Goal: Information Seeking & Learning: Learn about a topic

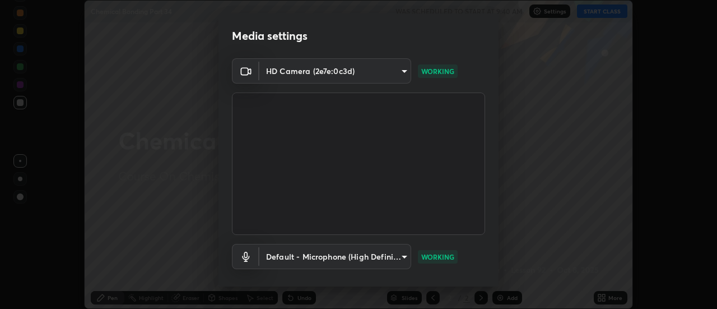
scroll to position [59, 0]
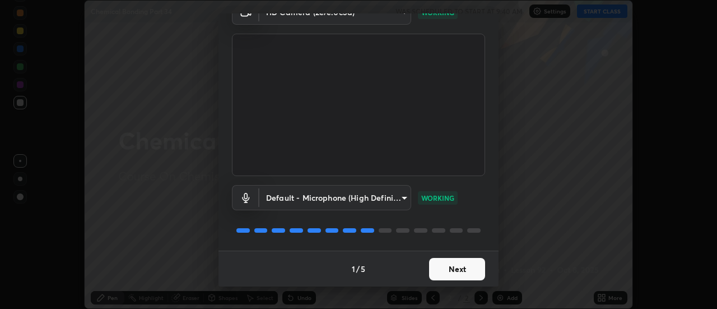
click at [454, 263] on button "Next" at bounding box center [457, 269] width 56 height 22
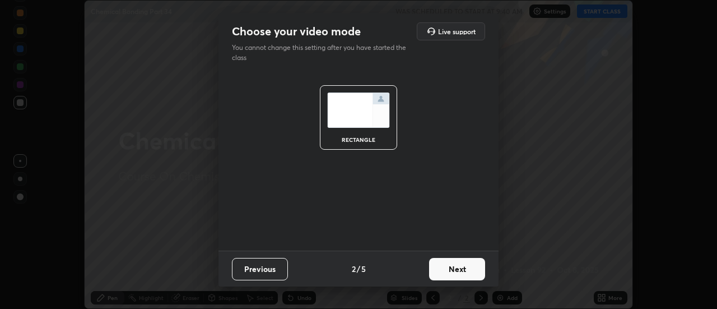
scroll to position [0, 0]
click at [453, 267] on button "Next" at bounding box center [457, 269] width 56 height 22
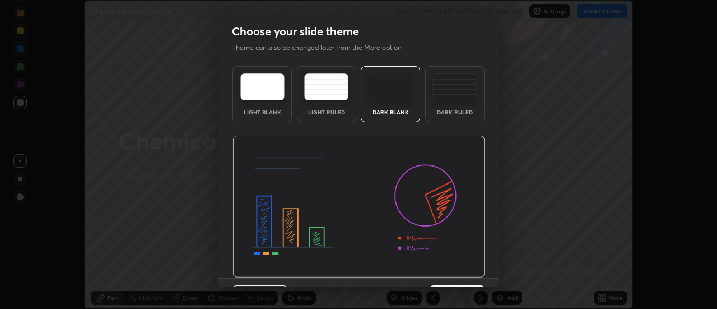
scroll to position [27, 0]
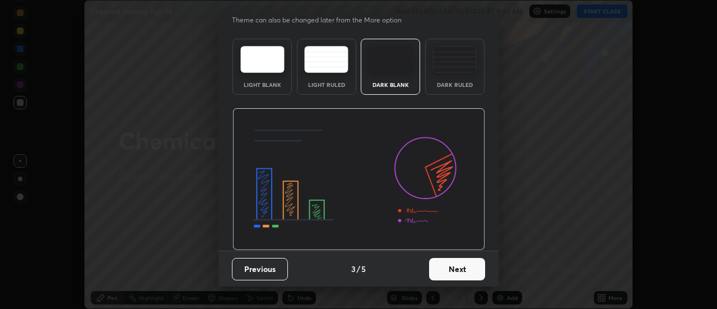
click at [448, 271] on button "Next" at bounding box center [457, 269] width 56 height 22
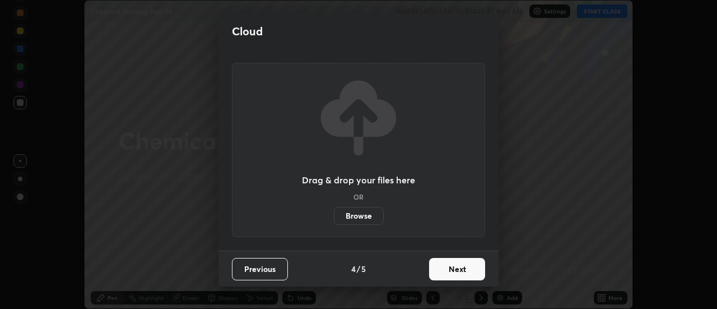
scroll to position [0, 0]
click at [455, 262] on button "Next" at bounding box center [457, 269] width 56 height 22
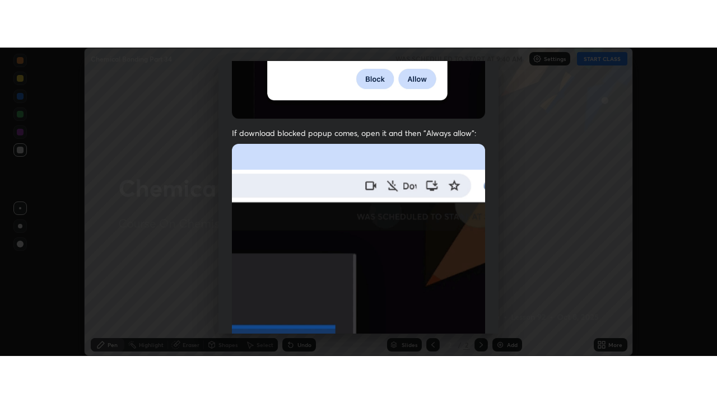
scroll to position [287, 0]
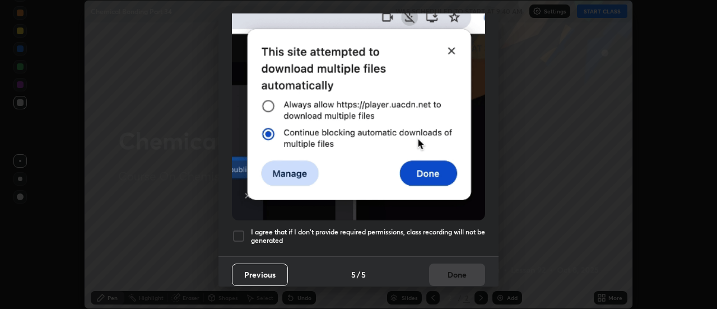
click at [436, 227] on h5 "I agree that if I don't provide required permissions, class recording will not …" at bounding box center [368, 235] width 234 height 17
click at [451, 275] on button "Done" at bounding box center [457, 274] width 56 height 22
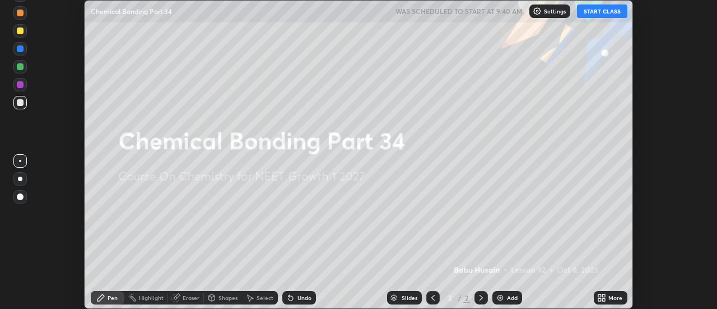
click at [603, 296] on icon at bounding box center [604, 295] width 3 height 3
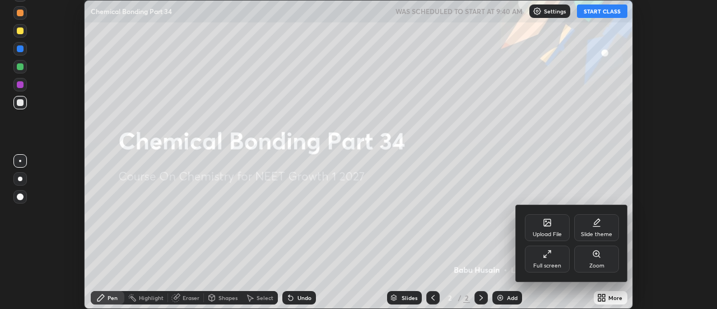
click at [550, 254] on icon at bounding box center [547, 253] width 9 height 9
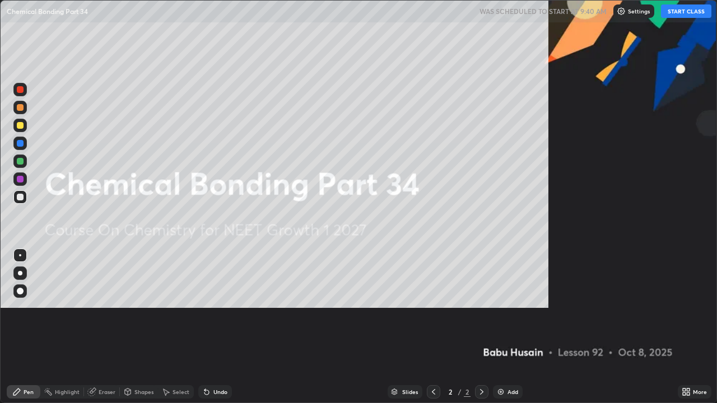
scroll to position [403, 717]
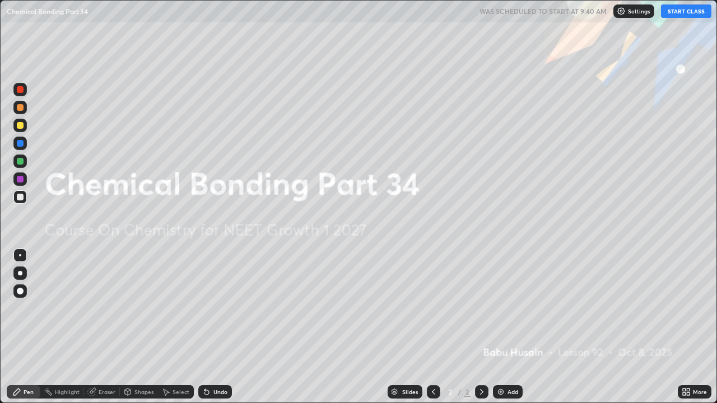
click at [678, 12] on button "START CLASS" at bounding box center [686, 10] width 50 height 13
click at [515, 308] on div "Add" at bounding box center [512, 392] width 11 height 6
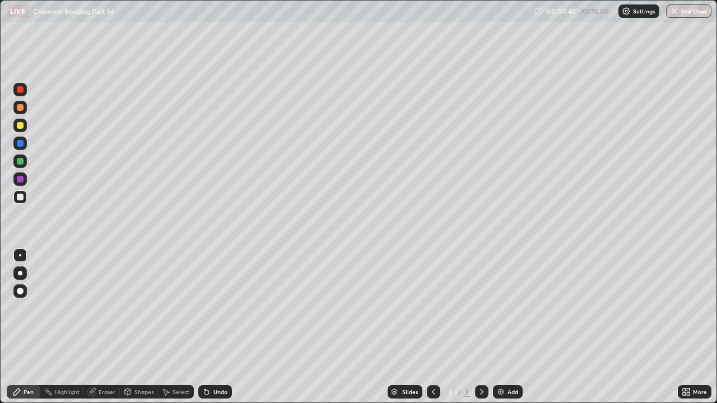
click at [21, 109] on div at bounding box center [20, 107] width 7 height 7
click at [20, 145] on div at bounding box center [20, 143] width 7 height 7
click at [17, 197] on div at bounding box center [20, 197] width 7 height 7
click at [23, 143] on div at bounding box center [20, 143] width 7 height 7
click at [19, 125] on div at bounding box center [20, 125] width 7 height 7
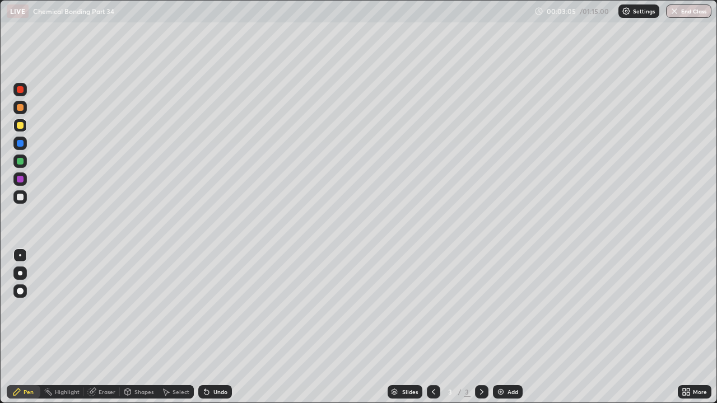
click at [20, 198] on div at bounding box center [20, 197] width 7 height 7
click at [507, 308] on div "Add" at bounding box center [512, 392] width 11 height 6
click at [18, 105] on div at bounding box center [20, 107] width 7 height 7
click at [24, 119] on div at bounding box center [19, 125] width 13 height 13
click at [21, 107] on div at bounding box center [20, 107] width 7 height 7
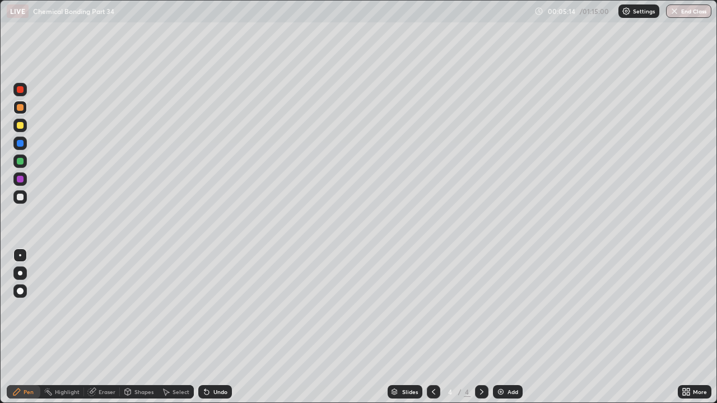
click at [22, 198] on div at bounding box center [20, 197] width 7 height 7
click at [21, 144] on div at bounding box center [20, 143] width 7 height 7
click at [215, 308] on div "Undo" at bounding box center [220, 392] width 14 height 6
click at [432, 308] on icon at bounding box center [433, 392] width 9 height 9
click at [484, 308] on div at bounding box center [481, 392] width 13 height 22
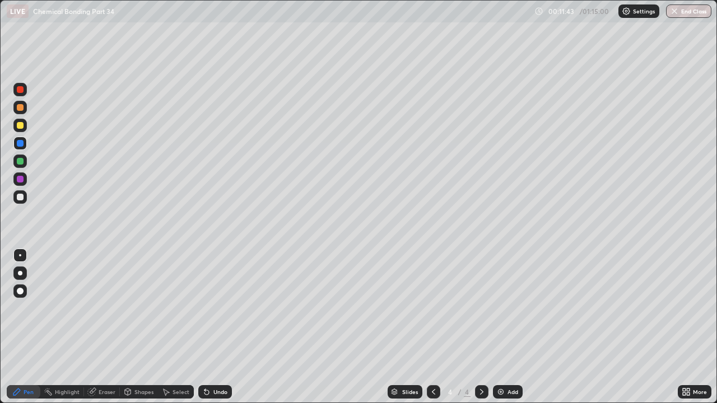
click at [436, 308] on icon at bounding box center [433, 392] width 9 height 9
click at [481, 308] on icon at bounding box center [481, 392] width 9 height 9
click at [499, 308] on div "Add" at bounding box center [508, 391] width 30 height 13
click at [20, 198] on div at bounding box center [20, 197] width 7 height 7
click at [22, 127] on div at bounding box center [20, 125] width 7 height 7
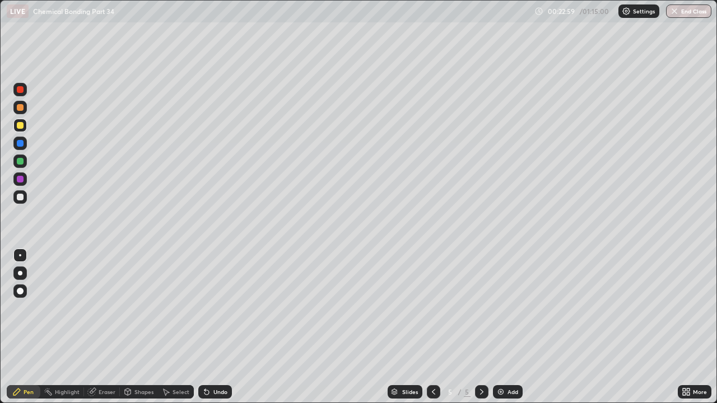
click at [104, 308] on div "Eraser" at bounding box center [107, 392] width 17 height 6
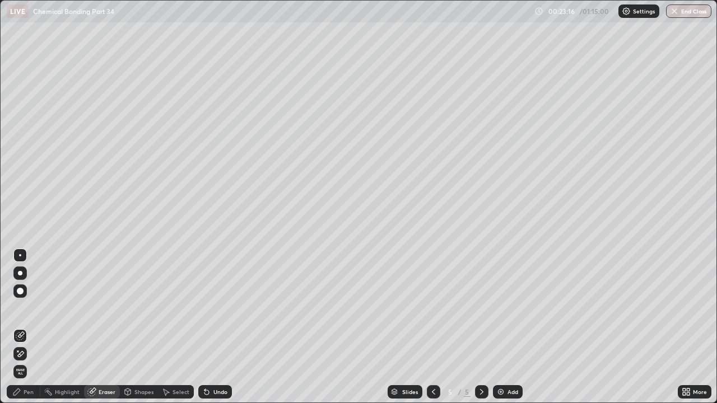
click at [35, 308] on div "Pen" at bounding box center [24, 391] width 34 height 13
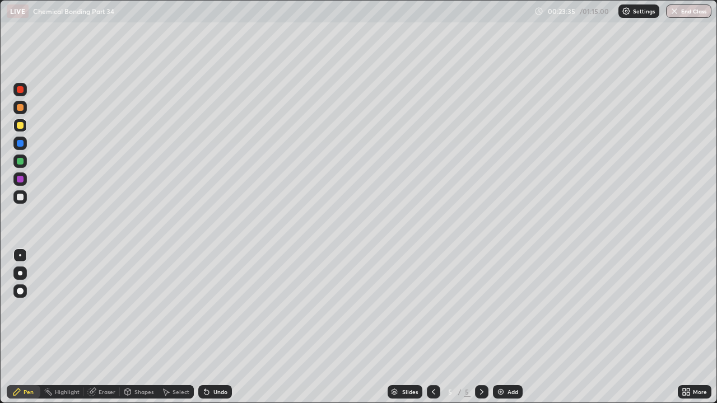
click at [24, 197] on div at bounding box center [19, 196] width 13 height 13
click at [514, 308] on div "Add" at bounding box center [512, 392] width 11 height 6
click at [19, 108] on div at bounding box center [20, 107] width 7 height 7
click at [19, 145] on div at bounding box center [20, 143] width 7 height 7
click at [218, 308] on div "Undo" at bounding box center [220, 392] width 14 height 6
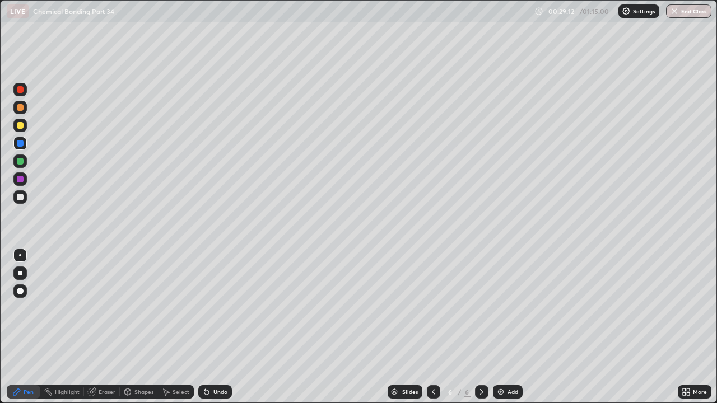
click at [214, 308] on div "Undo" at bounding box center [220, 392] width 14 height 6
click at [210, 308] on div "Undo" at bounding box center [215, 391] width 34 height 13
click at [207, 308] on icon at bounding box center [206, 392] width 4 height 4
click at [206, 308] on icon at bounding box center [206, 392] width 4 height 4
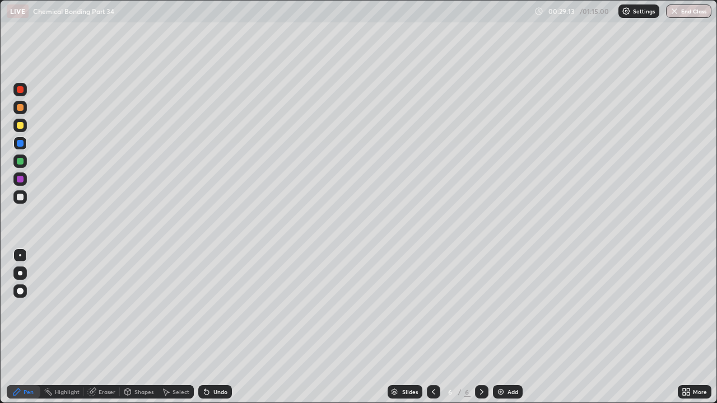
click at [206, 308] on icon at bounding box center [206, 392] width 4 height 4
click at [204, 308] on icon at bounding box center [206, 392] width 4 height 4
click at [204, 308] on icon at bounding box center [206, 392] width 9 height 9
click at [204, 308] on icon at bounding box center [204, 389] width 1 height 1
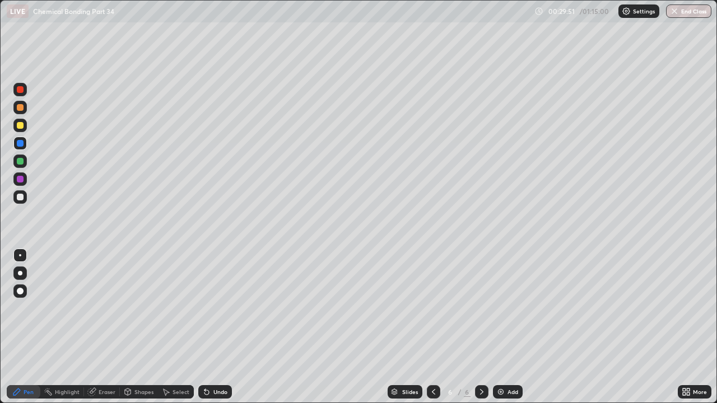
click at [20, 179] on div at bounding box center [20, 179] width 7 height 7
click at [20, 123] on div at bounding box center [20, 125] width 7 height 7
click at [213, 308] on div "Undo" at bounding box center [220, 392] width 14 height 6
click at [218, 308] on div "Undo" at bounding box center [220, 392] width 14 height 6
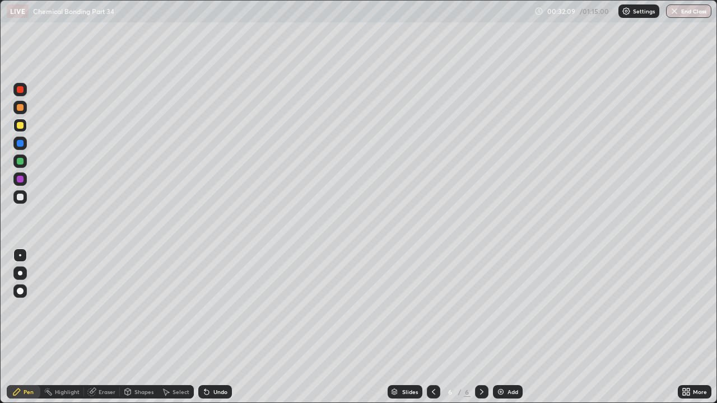
click at [217, 308] on div "Undo" at bounding box center [220, 392] width 14 height 6
click at [220, 308] on div "Undo" at bounding box center [215, 391] width 34 height 13
click at [217, 308] on div "Undo" at bounding box center [220, 392] width 14 height 6
click at [218, 308] on div "Undo" at bounding box center [220, 392] width 14 height 6
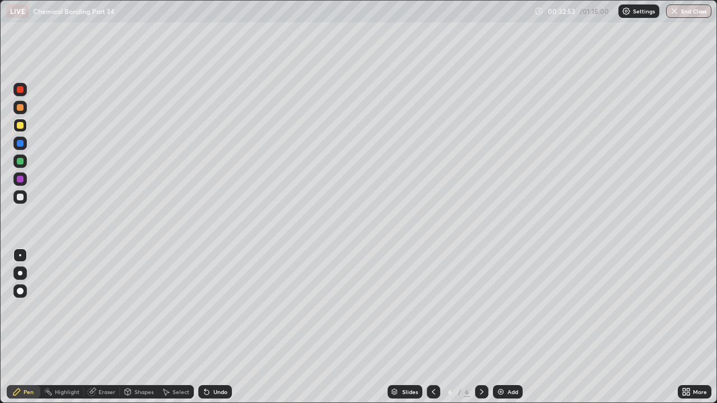
click at [220, 308] on div "Undo" at bounding box center [215, 391] width 34 height 13
click at [222, 308] on div "Undo" at bounding box center [220, 392] width 14 height 6
click at [226, 308] on div "Undo" at bounding box center [215, 391] width 34 height 13
click at [227, 308] on div "Undo" at bounding box center [215, 391] width 34 height 13
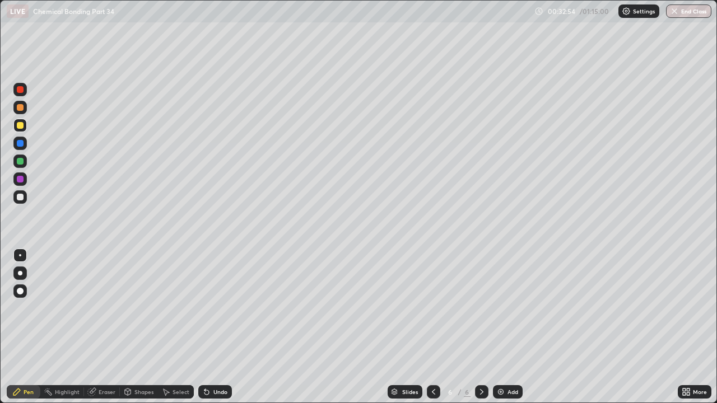
click at [229, 308] on div "Undo" at bounding box center [215, 391] width 34 height 13
click at [21, 112] on div at bounding box center [19, 107] width 13 height 13
click at [22, 127] on div at bounding box center [20, 125] width 7 height 7
click at [501, 308] on img at bounding box center [500, 392] width 9 height 9
click at [20, 198] on div at bounding box center [20, 197] width 7 height 7
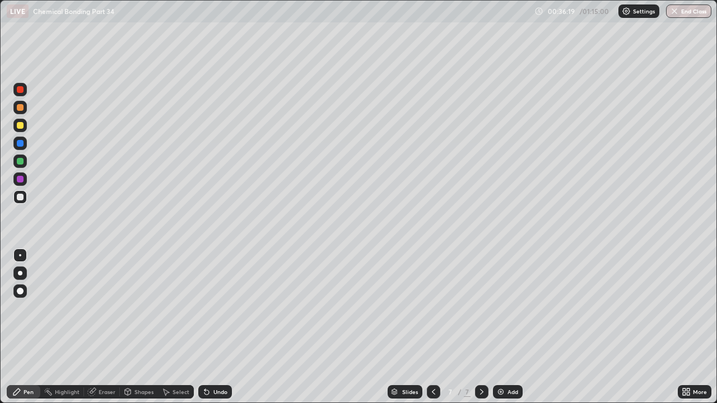
click at [213, 308] on div "Undo" at bounding box center [220, 392] width 14 height 6
click at [20, 143] on div at bounding box center [20, 143] width 7 height 7
click at [21, 124] on div at bounding box center [20, 125] width 7 height 7
click at [20, 182] on div at bounding box center [20, 179] width 7 height 7
click at [21, 128] on div at bounding box center [20, 125] width 7 height 7
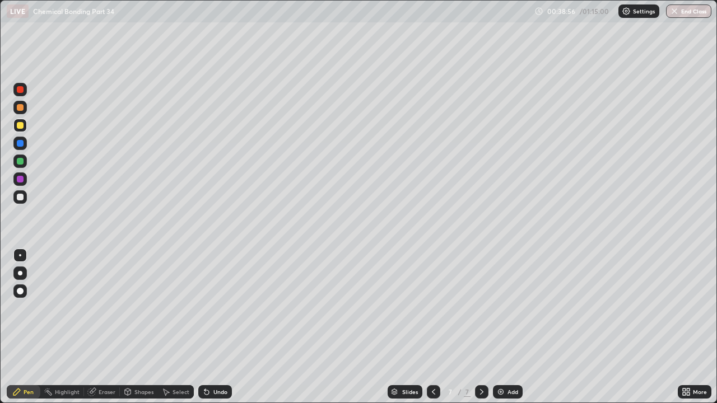
click at [20, 147] on div at bounding box center [19, 143] width 13 height 13
click at [22, 199] on div at bounding box center [20, 197] width 7 height 7
click at [22, 179] on div at bounding box center [20, 179] width 7 height 7
click at [504, 308] on div "Add" at bounding box center [508, 391] width 30 height 13
click at [20, 105] on div at bounding box center [20, 107] width 7 height 7
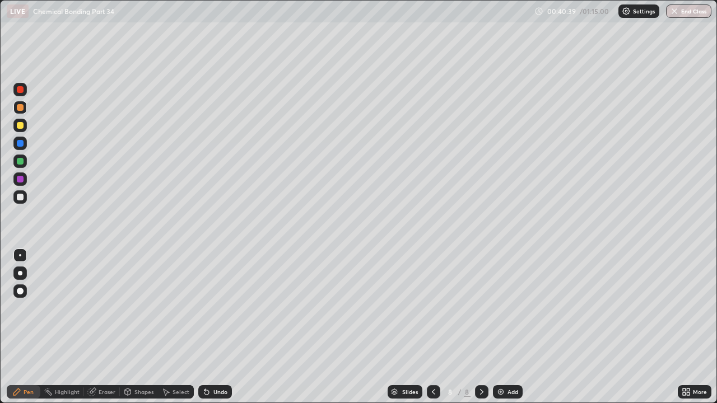
click at [21, 198] on div at bounding box center [20, 197] width 7 height 7
click at [217, 308] on div "Undo" at bounding box center [220, 392] width 14 height 6
click at [216, 308] on div "Undo" at bounding box center [220, 392] width 14 height 6
click at [21, 146] on div at bounding box center [20, 143] width 7 height 7
click at [97, 308] on div "Eraser" at bounding box center [102, 391] width 36 height 13
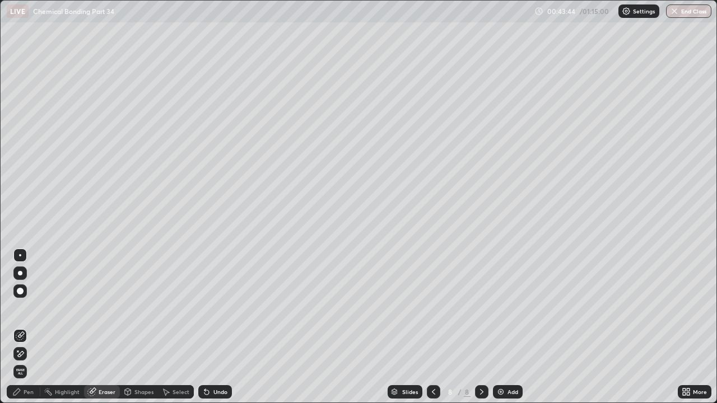
click at [20, 308] on icon at bounding box center [21, 354] width 6 height 6
click at [24, 308] on div "Pen" at bounding box center [24, 391] width 34 height 13
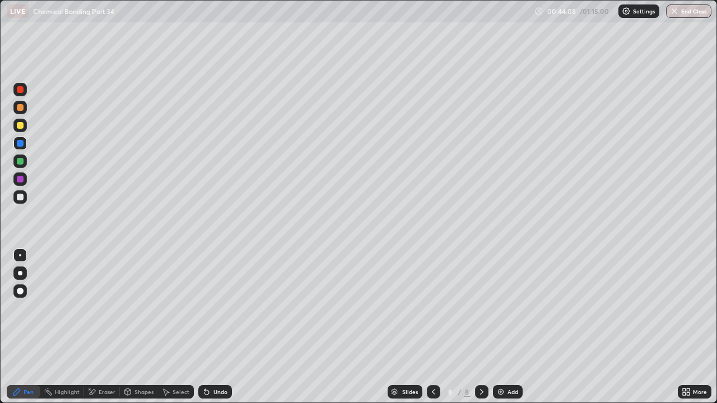
click at [20, 198] on div at bounding box center [20, 197] width 7 height 7
click at [212, 308] on div "Undo" at bounding box center [215, 391] width 34 height 13
click at [21, 108] on div at bounding box center [20, 107] width 7 height 7
click at [432, 308] on icon at bounding box center [433, 392] width 3 height 6
click at [432, 308] on icon at bounding box center [433, 392] width 9 height 9
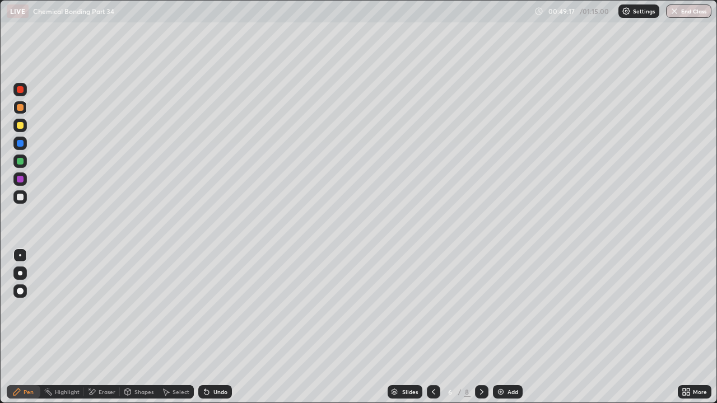
click at [432, 308] on icon at bounding box center [433, 392] width 9 height 9
click at [481, 308] on icon at bounding box center [481, 392] width 9 height 9
click at [480, 308] on icon at bounding box center [481, 392] width 9 height 9
click at [479, 308] on icon at bounding box center [481, 392] width 9 height 9
click at [482, 308] on div at bounding box center [481, 392] width 13 height 22
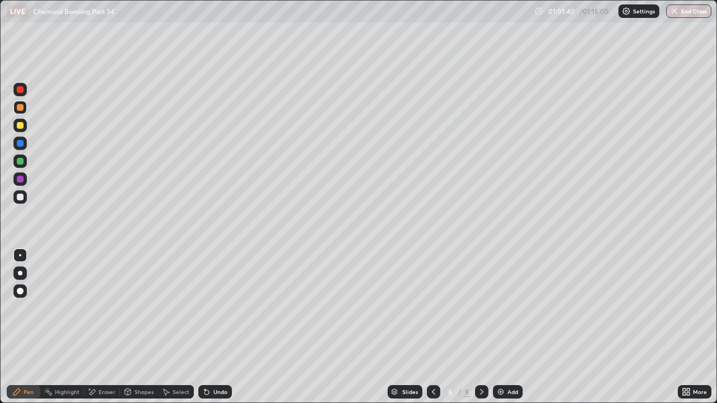
click at [507, 308] on div "Add" at bounding box center [512, 392] width 11 height 6
click at [21, 141] on div at bounding box center [20, 143] width 7 height 7
click at [22, 125] on div at bounding box center [20, 125] width 7 height 7
click at [22, 143] on div at bounding box center [20, 143] width 7 height 7
click at [513, 308] on div "Add" at bounding box center [512, 392] width 11 height 6
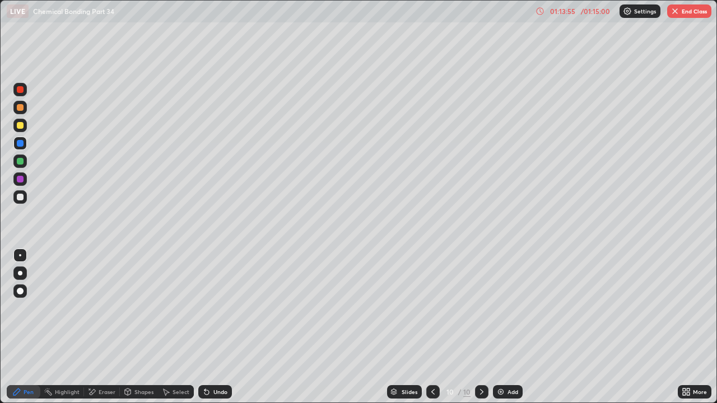
click at [22, 108] on div at bounding box center [20, 107] width 7 height 7
click at [17, 195] on div at bounding box center [19, 196] width 13 height 13
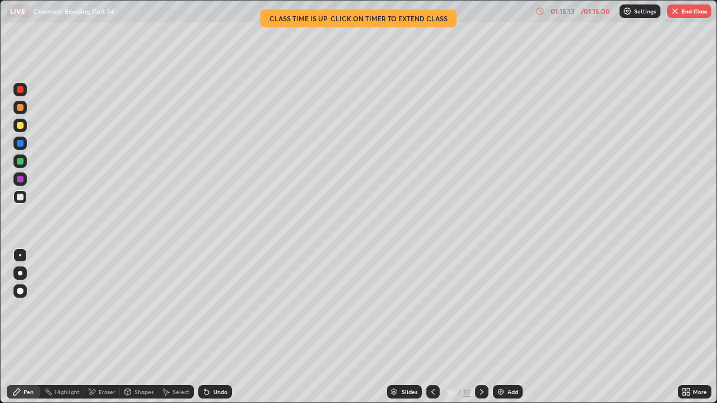
click at [21, 143] on div at bounding box center [20, 143] width 7 height 7
click at [213, 308] on div "Undo" at bounding box center [215, 391] width 34 height 13
click at [205, 308] on icon at bounding box center [206, 392] width 4 height 4
click at [20, 199] on div at bounding box center [20, 197] width 7 height 7
click at [21, 143] on div at bounding box center [20, 143] width 7 height 7
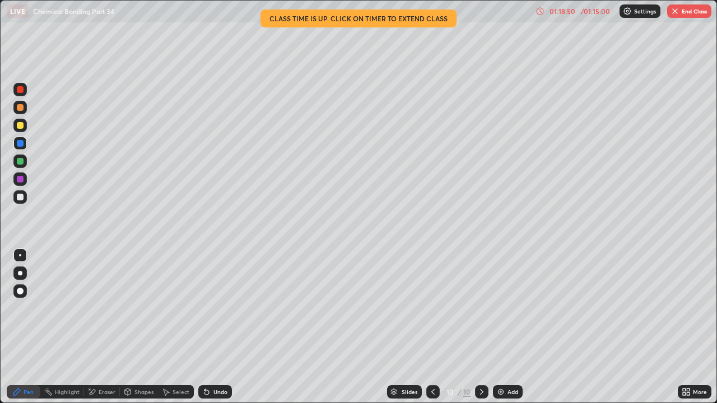
click at [269, 308] on div "Slides 10 / 10 Add" at bounding box center [455, 392] width 446 height 22
click at [20, 199] on div at bounding box center [20, 197] width 7 height 7
click at [217, 308] on div "Undo" at bounding box center [220, 392] width 14 height 6
click at [216, 308] on div "Undo" at bounding box center [220, 392] width 14 height 6
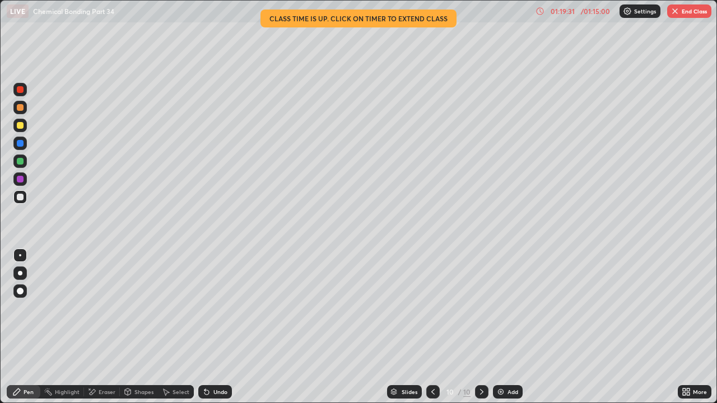
click at [95, 308] on icon at bounding box center [91, 393] width 9 height 10
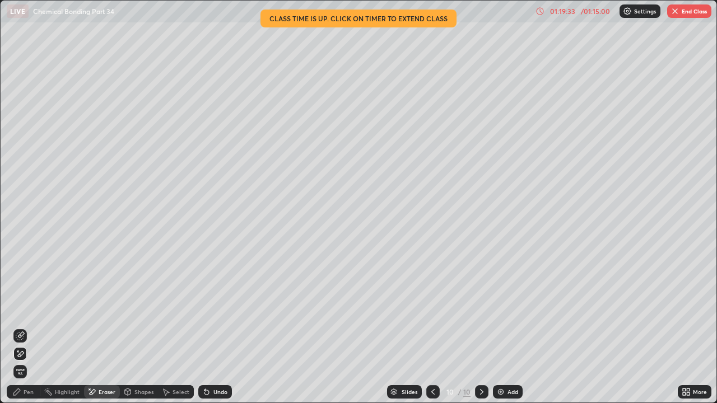
click at [25, 308] on div "Pen" at bounding box center [29, 392] width 10 height 6
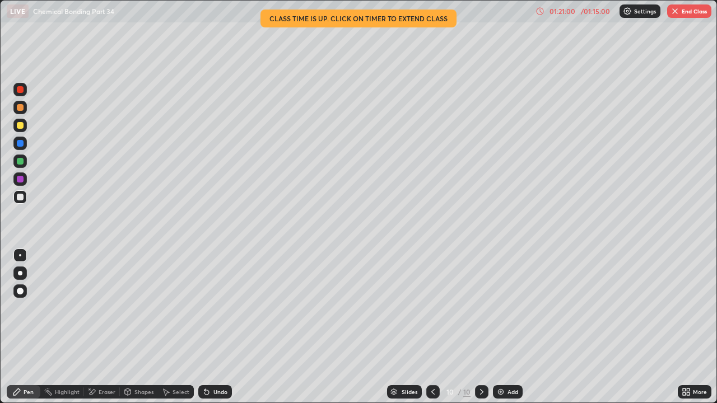
click at [100, 308] on div "Eraser" at bounding box center [107, 392] width 17 height 6
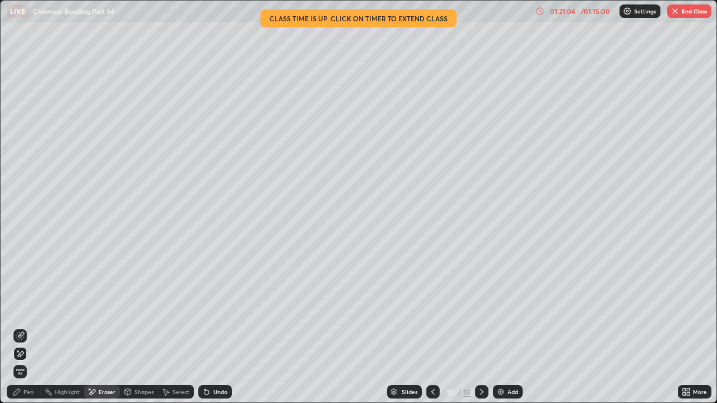
click at [33, 308] on div "Pen" at bounding box center [24, 391] width 34 height 13
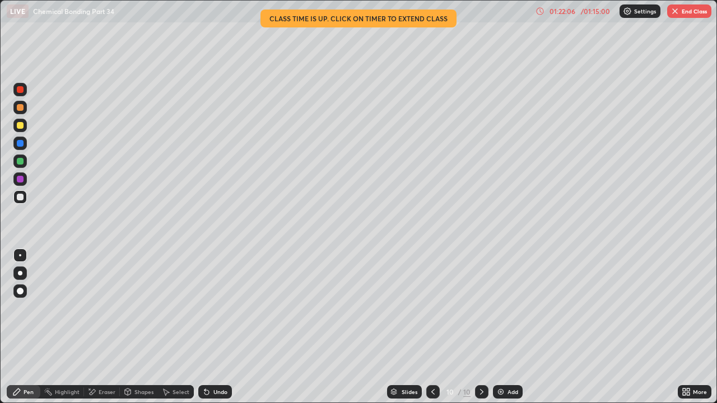
click at [19, 128] on div at bounding box center [20, 125] width 7 height 7
click at [20, 195] on div at bounding box center [20, 197] width 7 height 7
click at [682, 16] on button "End Class" at bounding box center [689, 10] width 44 height 13
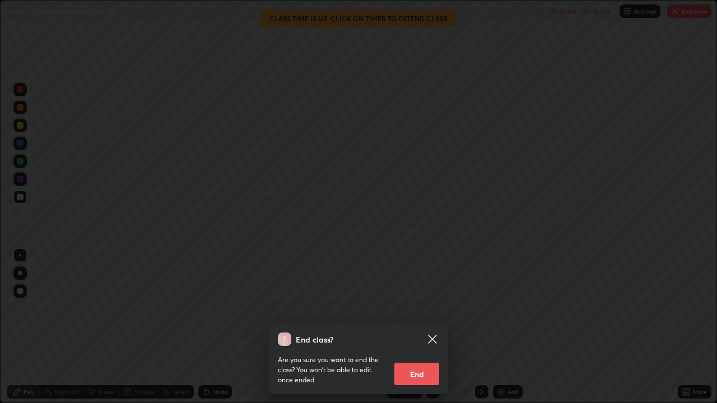
click at [413, 308] on button "End" at bounding box center [416, 374] width 45 height 22
